Goal: Information Seeking & Learning: Learn about a topic

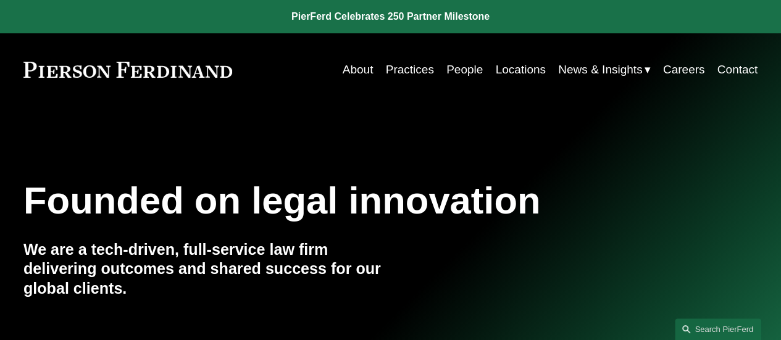
click at [460, 70] on link "People" at bounding box center [464, 69] width 36 height 23
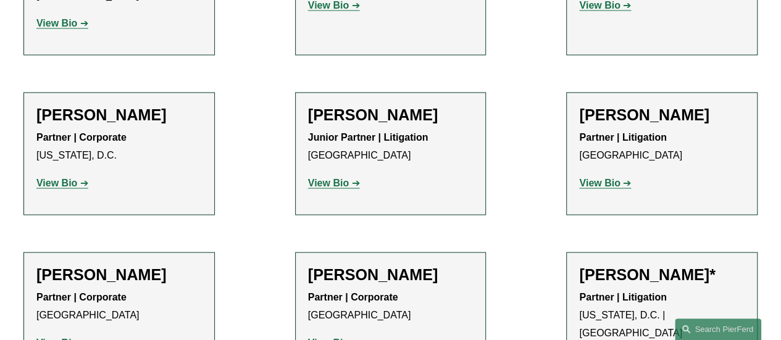
scroll to position [5927, 0]
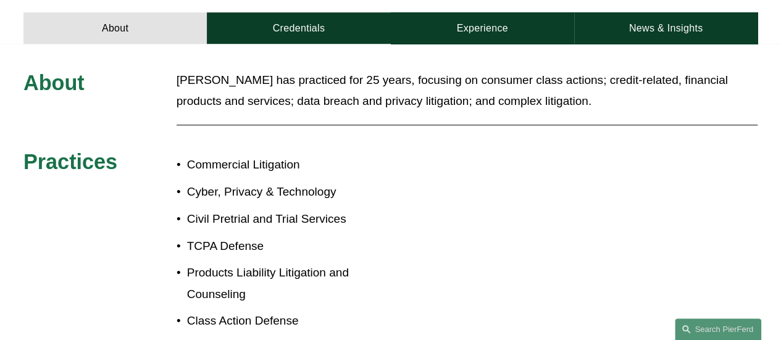
scroll to position [370, 0]
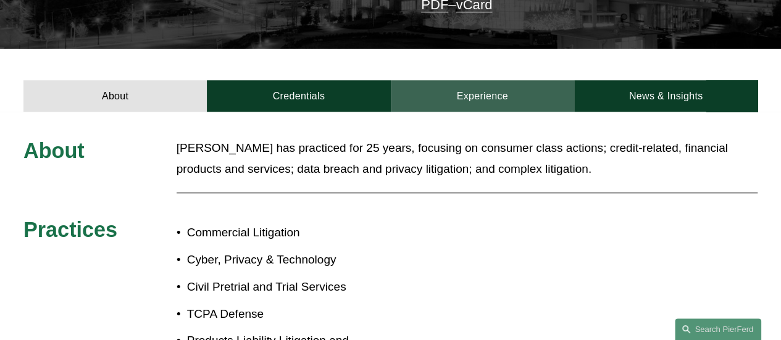
click at [496, 80] on link "Experience" at bounding box center [482, 95] width 183 height 31
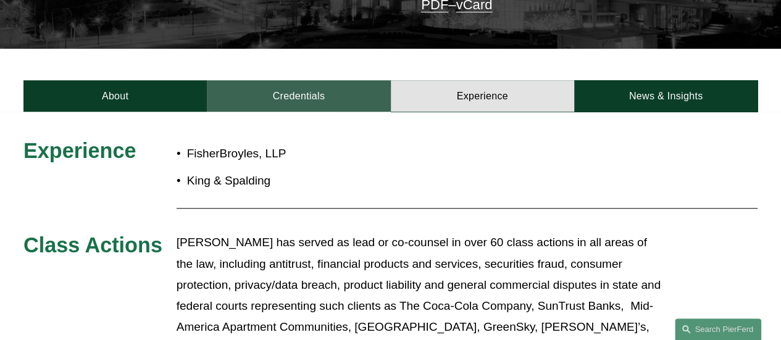
click at [361, 80] on link "Credentials" at bounding box center [298, 95] width 183 height 31
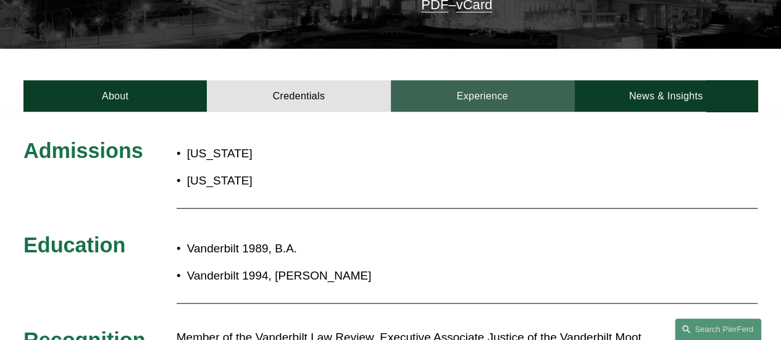
click at [428, 80] on link "Experience" at bounding box center [482, 95] width 183 height 31
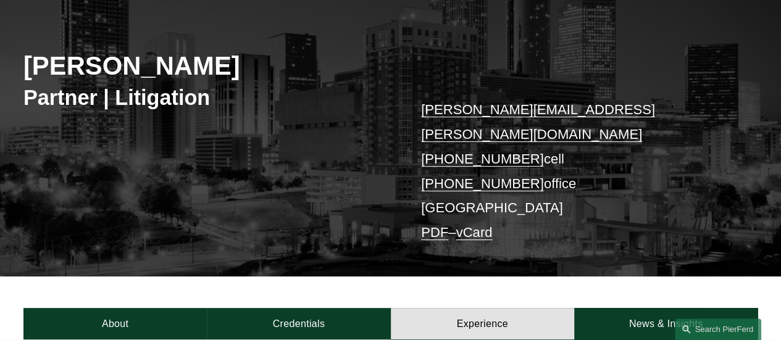
scroll to position [123, 0]
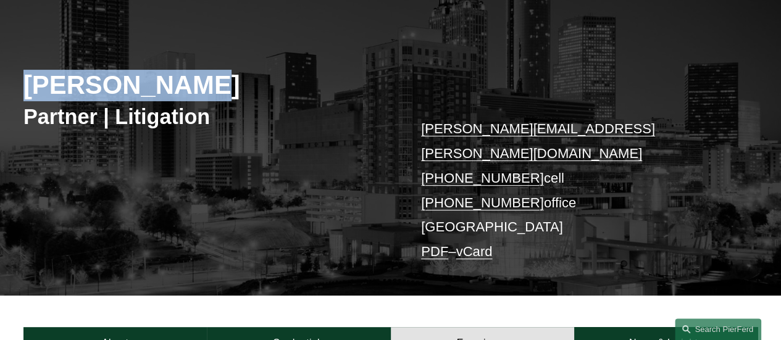
drag, startPoint x: 22, startPoint y: 83, endPoint x: 184, endPoint y: 85, distance: 161.8
click at [194, 86] on div "Barry Goheen Partner | Litigation barry.goheen@pierferd.com +1.404.703.3093 cel…" at bounding box center [390, 150] width 781 height 289
copy h2 "[PERSON_NAME]"
